Goal: Task Accomplishment & Management: Use online tool/utility

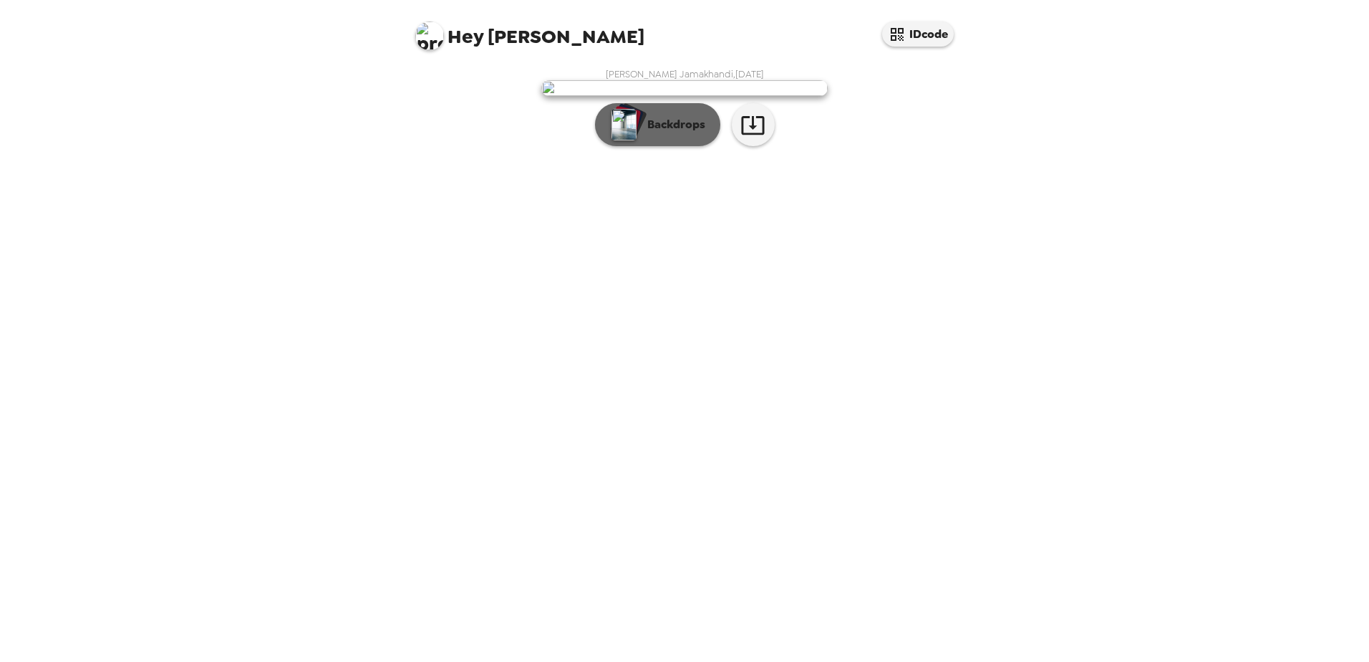
click at [695, 133] on p "Backdrops" at bounding box center [672, 124] width 65 height 17
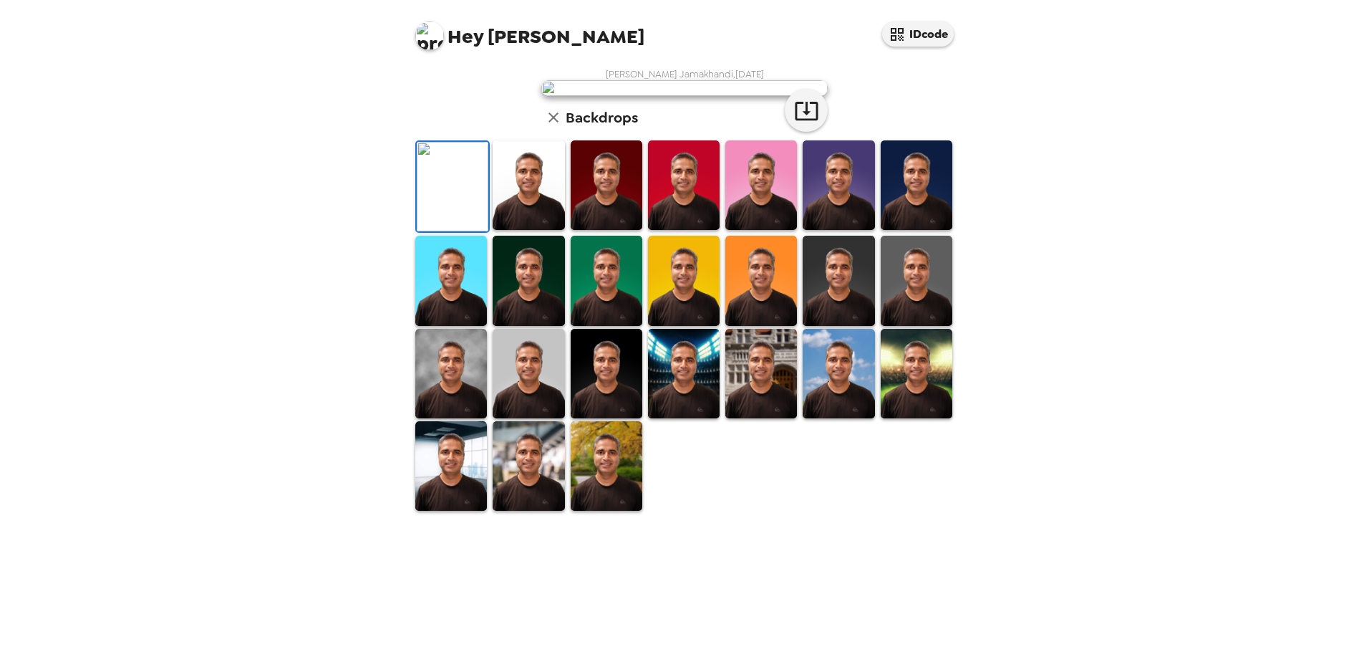
scroll to position [207, 0]
click at [890, 325] on img at bounding box center [917, 281] width 72 height 90
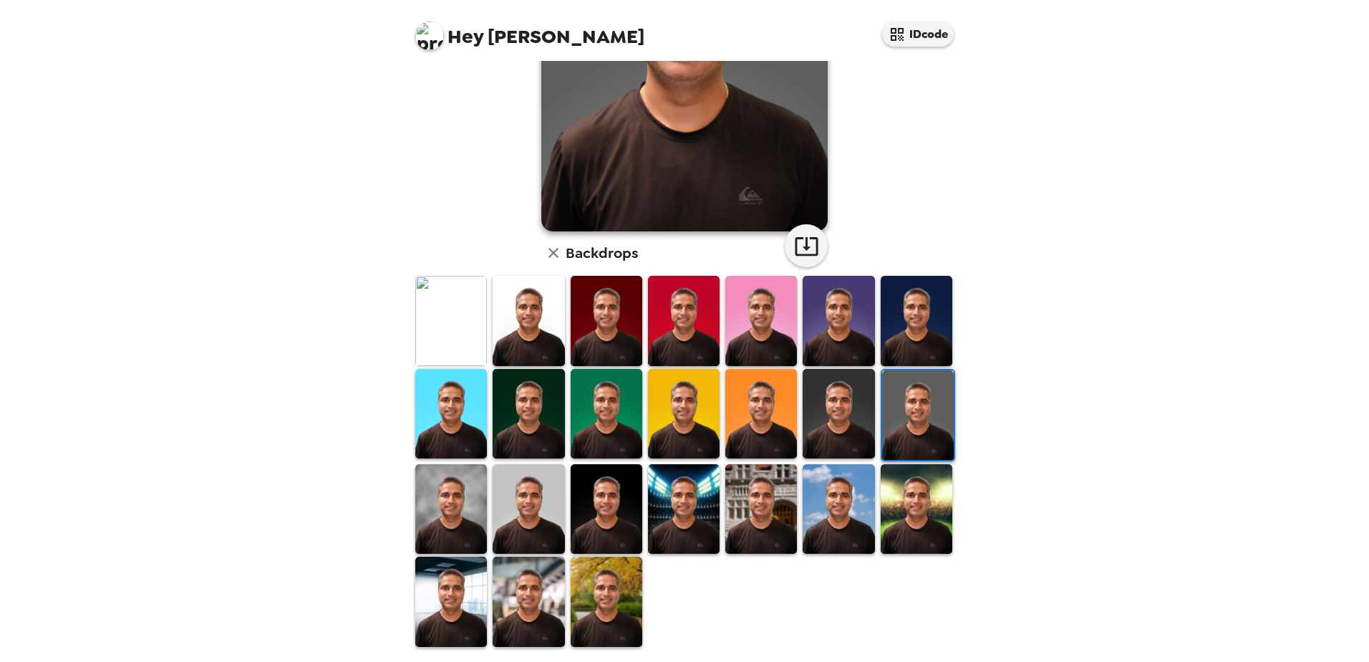
scroll to position [0, 0]
click at [429, 301] on img at bounding box center [451, 321] width 72 height 90
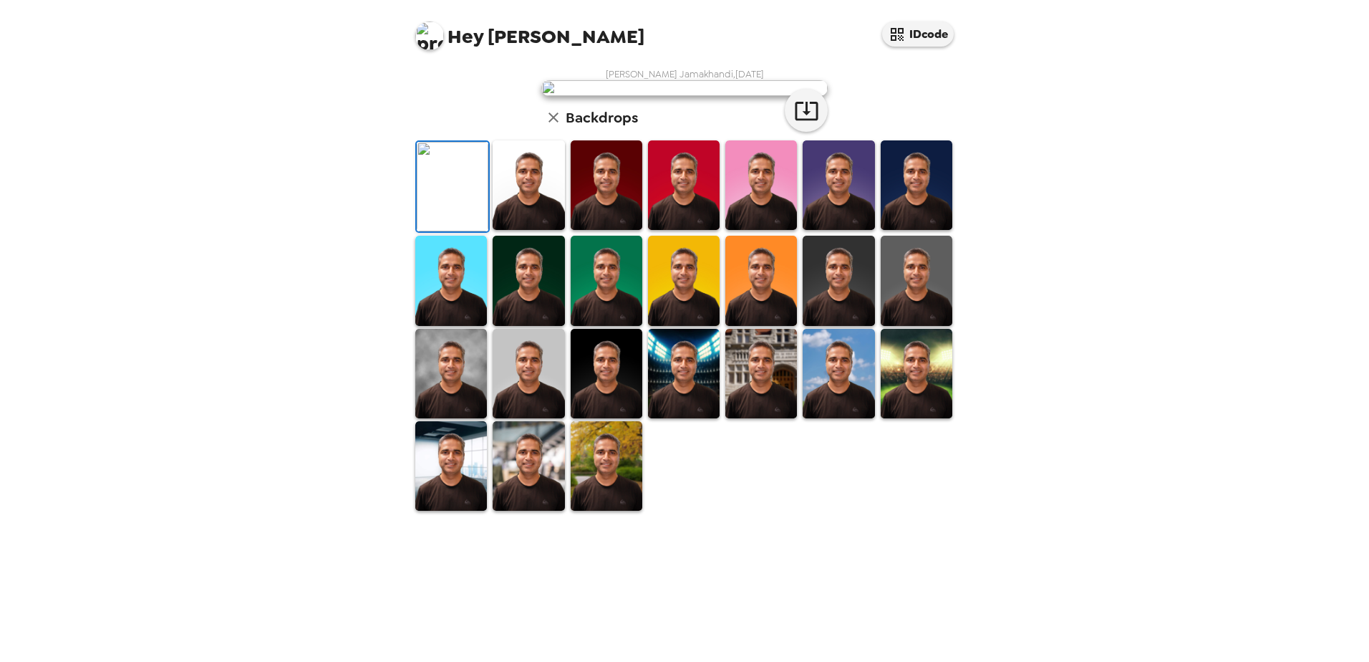
scroll to position [207, 0]
click at [538, 511] on img at bounding box center [529, 466] width 72 height 90
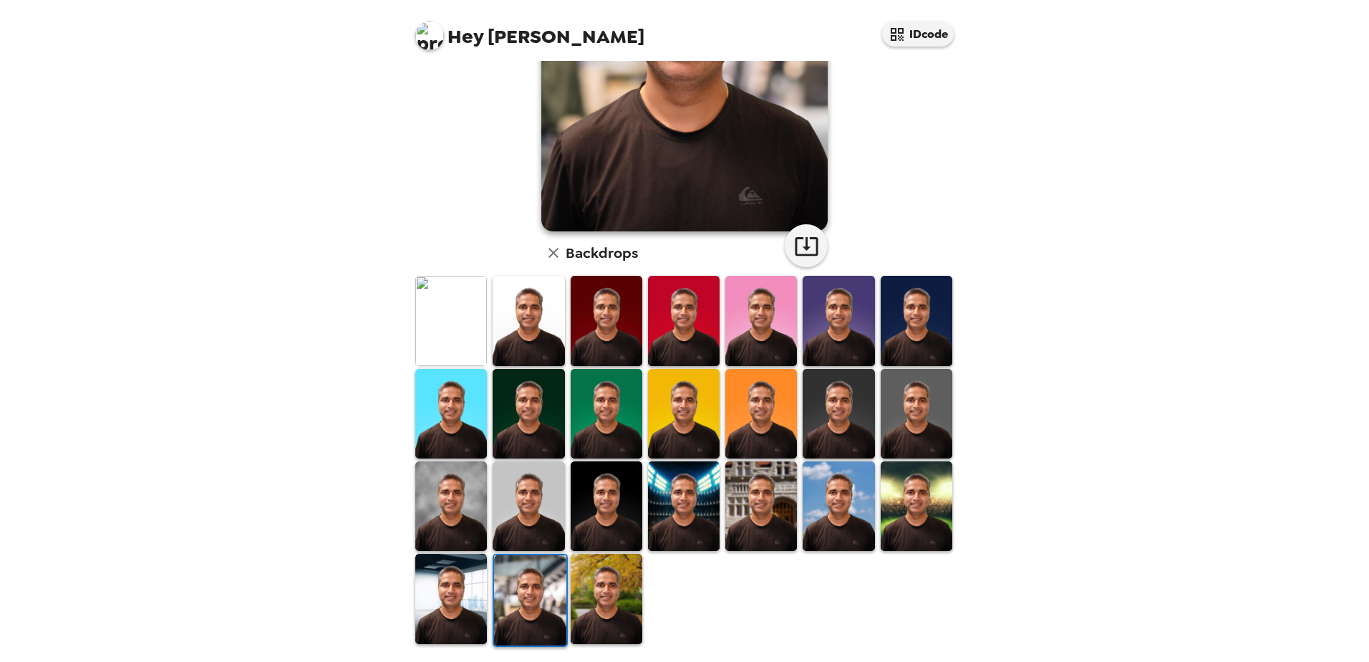
click at [476, 308] on img at bounding box center [451, 321] width 72 height 90
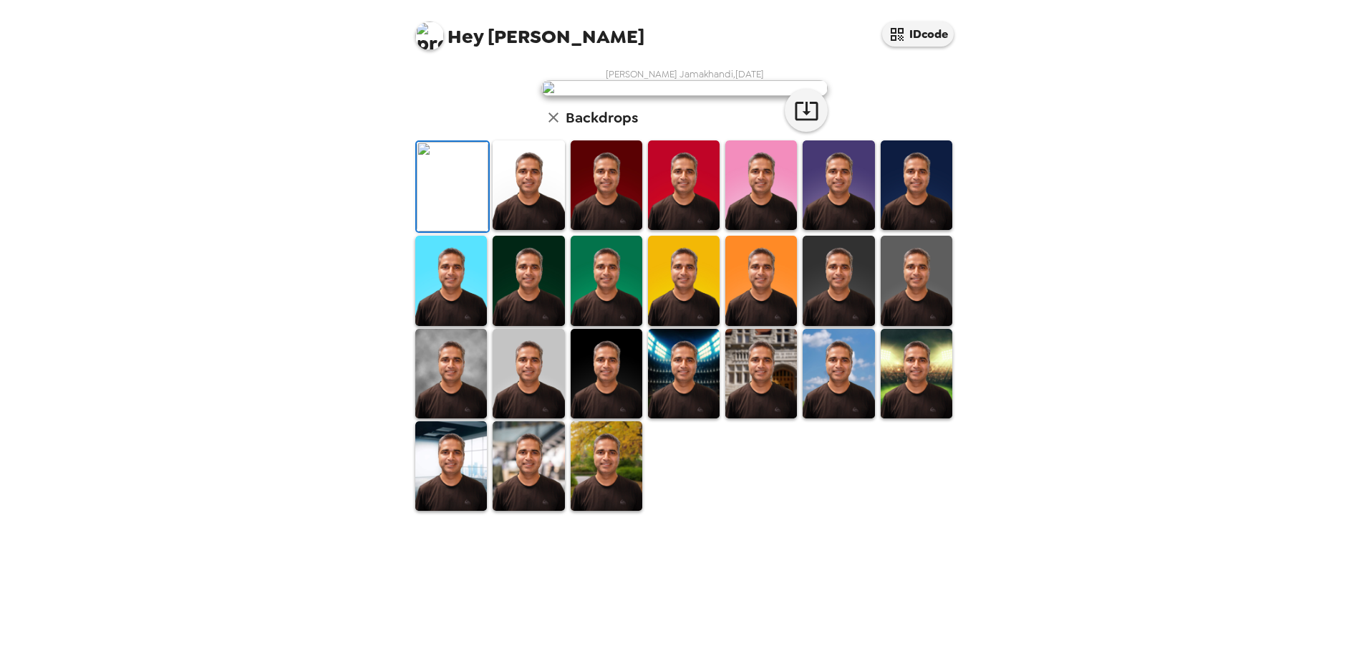
scroll to position [0, 0]
click at [811, 120] on icon "button" at bounding box center [806, 111] width 23 height 19
click at [1075, 185] on div "Hey Basavaraj IDcode Basavaraj Jamakhandi , 09-15-2025 Backdrops" at bounding box center [684, 331] width 1369 height 662
